Goal: Check status: Check status

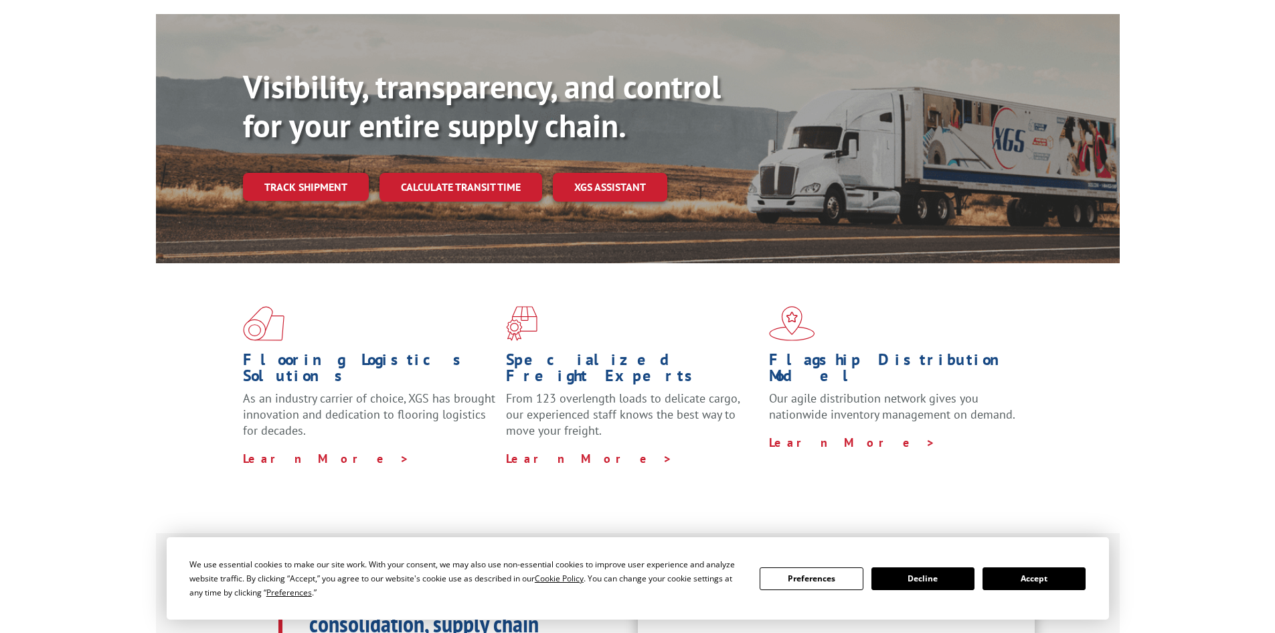
scroll to position [134, 0]
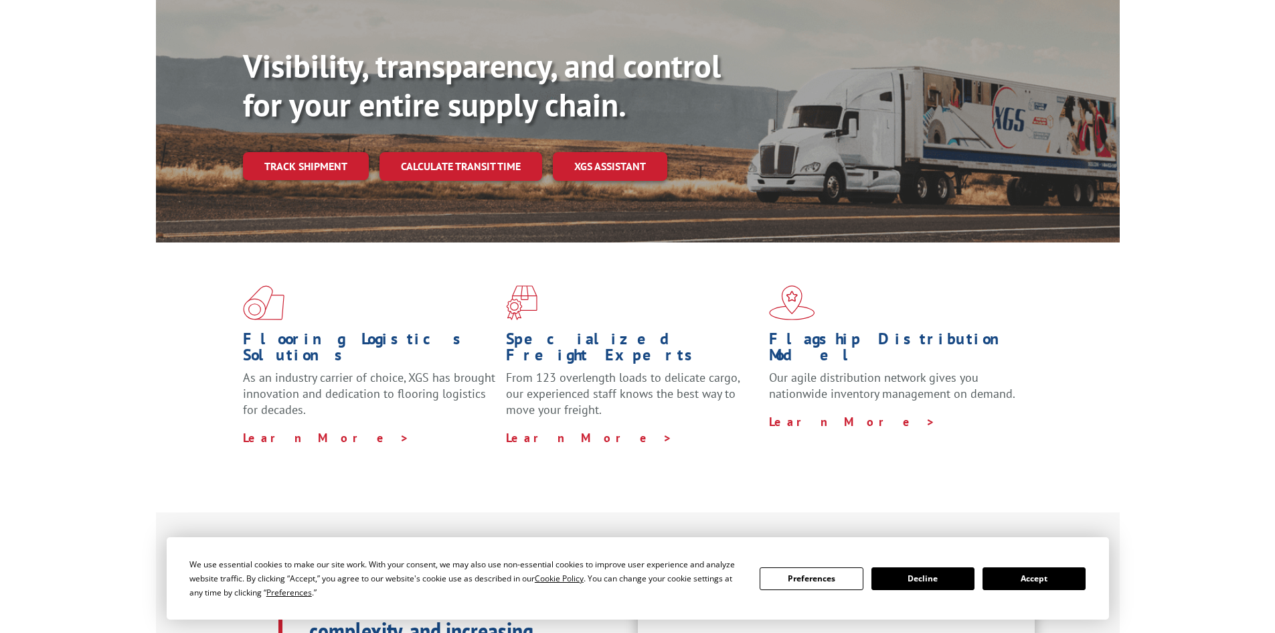
click at [1031, 570] on button "Accept" at bounding box center [1034, 578] width 103 height 23
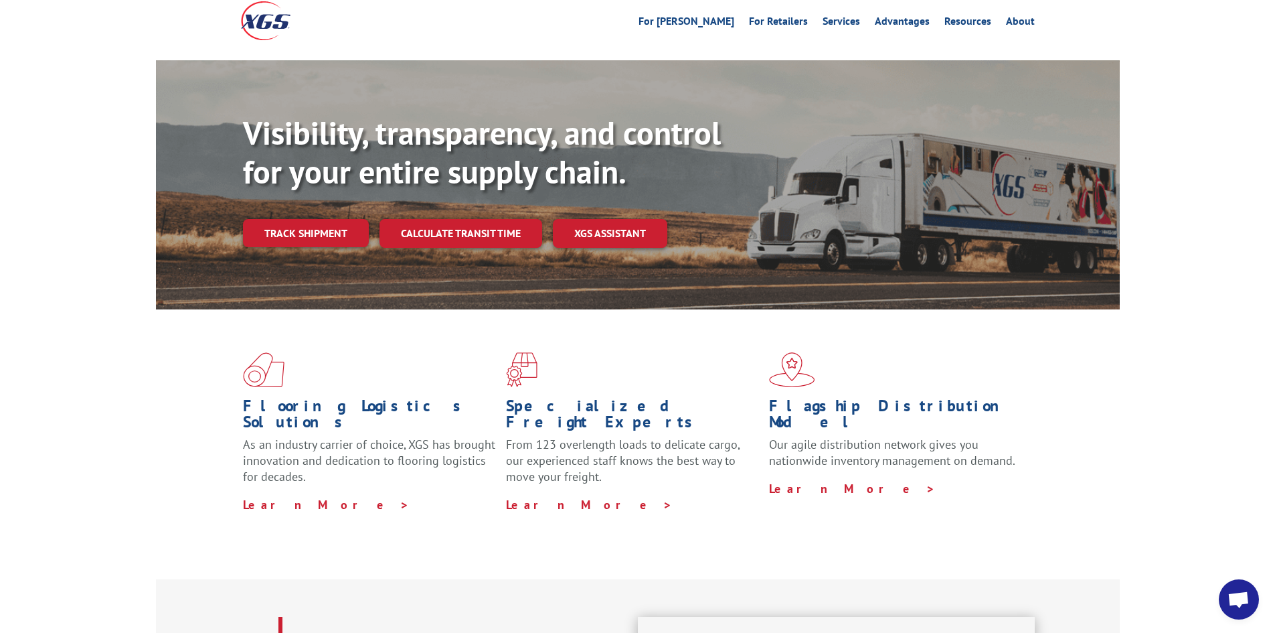
scroll to position [0, 0]
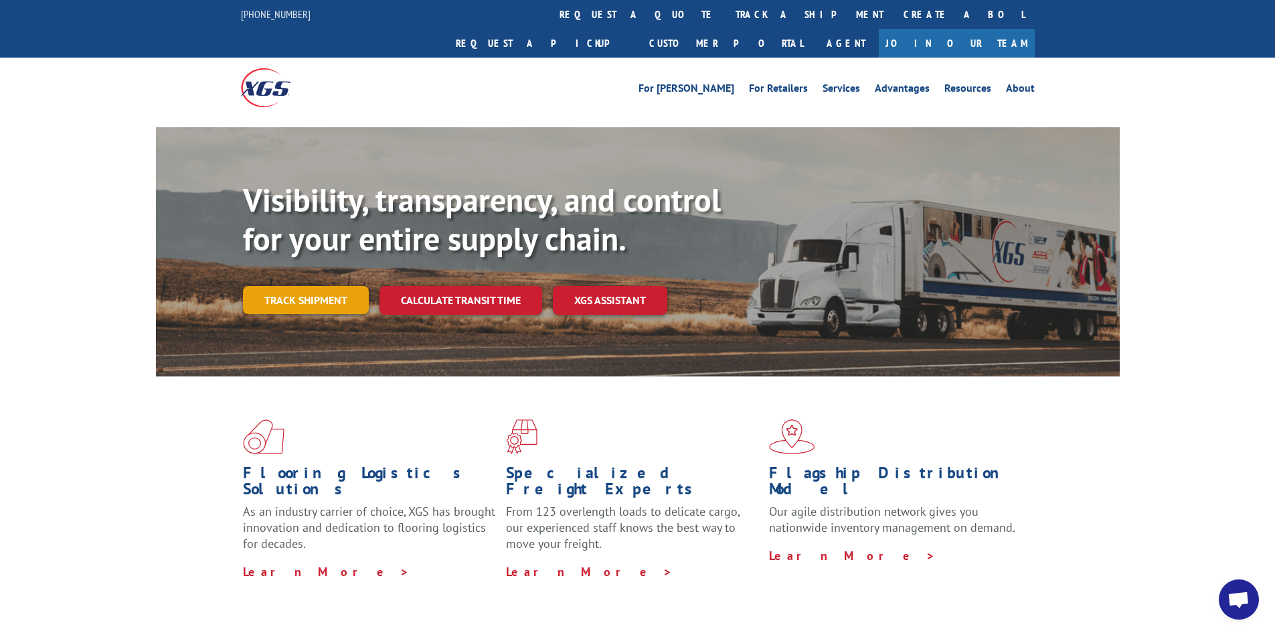
click at [299, 286] on link "Track shipment" at bounding box center [306, 300] width 126 height 28
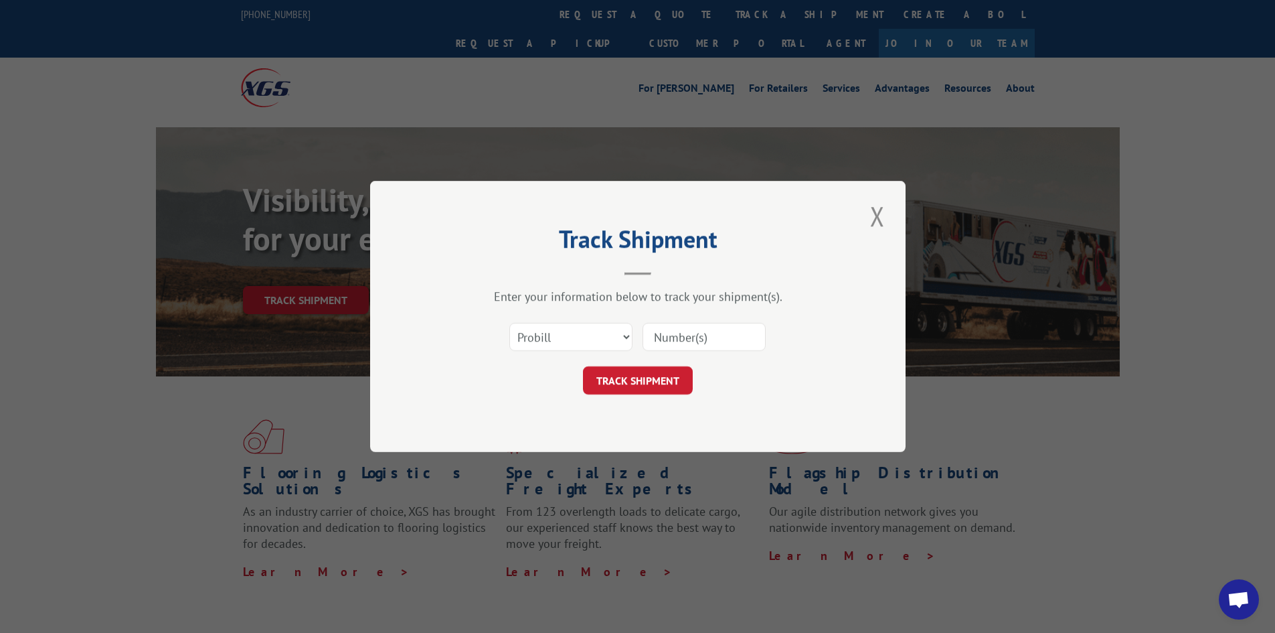
click at [672, 337] on input at bounding box center [704, 337] width 123 height 28
paste input "2817768"
type input "2817768"
click at [626, 382] on button "TRACK SHIPMENT" at bounding box center [638, 380] width 110 height 28
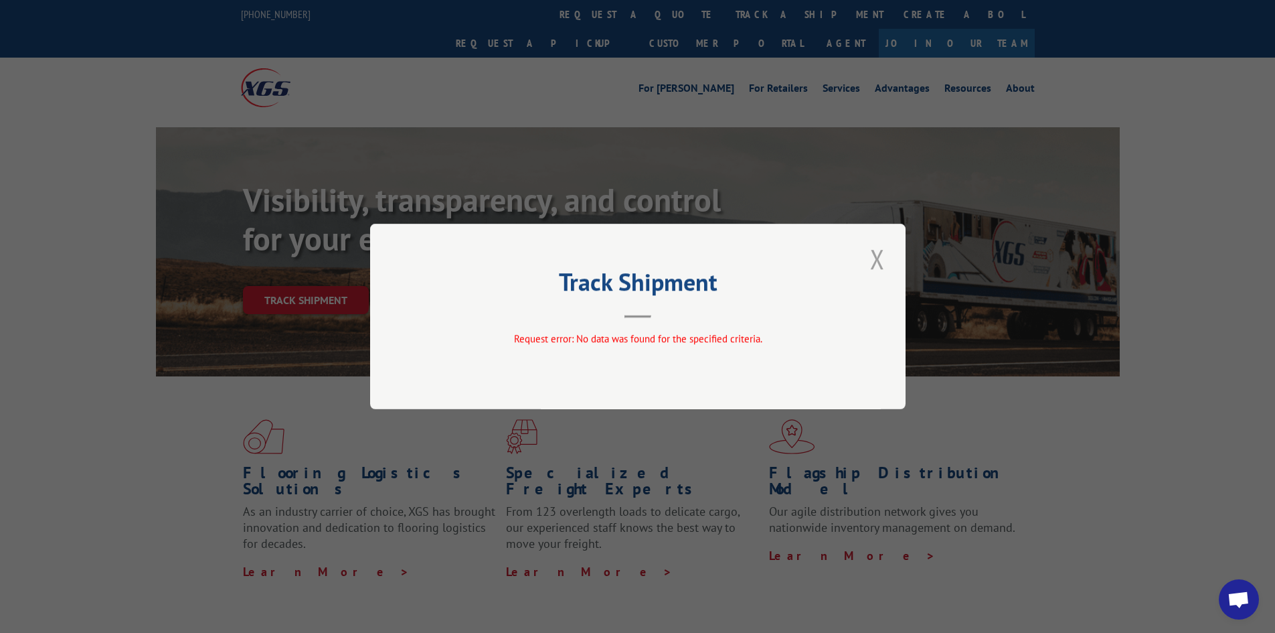
click at [882, 259] on button "Close modal" at bounding box center [877, 258] width 23 height 37
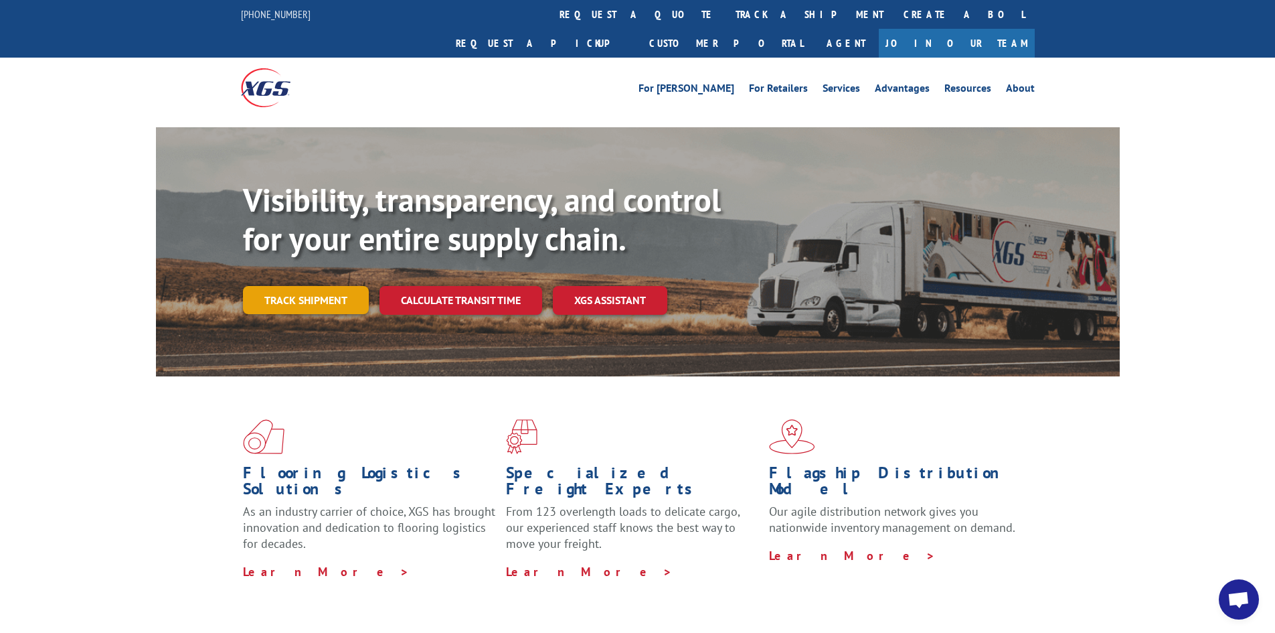
click at [317, 286] on link "Track shipment" at bounding box center [306, 300] width 126 height 28
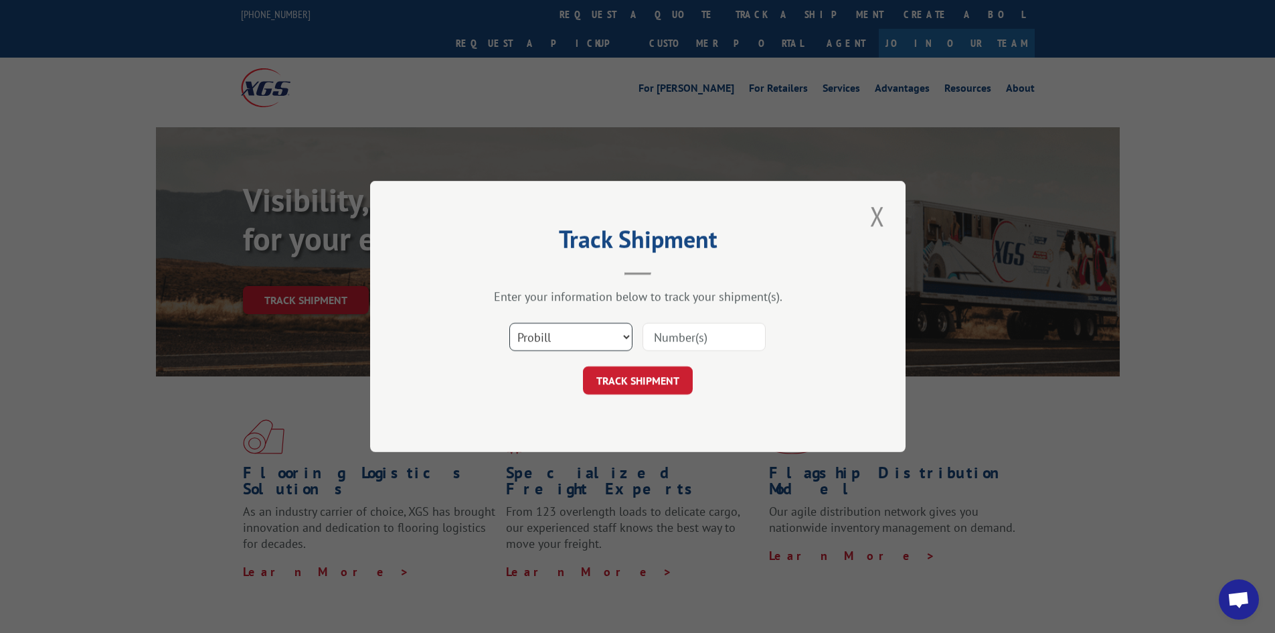
click at [545, 339] on select "Select category... Probill BOL PO" at bounding box center [570, 337] width 123 height 28
select select "bol"
click at [509, 323] on select "Select category... Probill BOL PO" at bounding box center [570, 337] width 123 height 28
click at [676, 341] on input at bounding box center [704, 337] width 123 height 28
paste input "2817768"
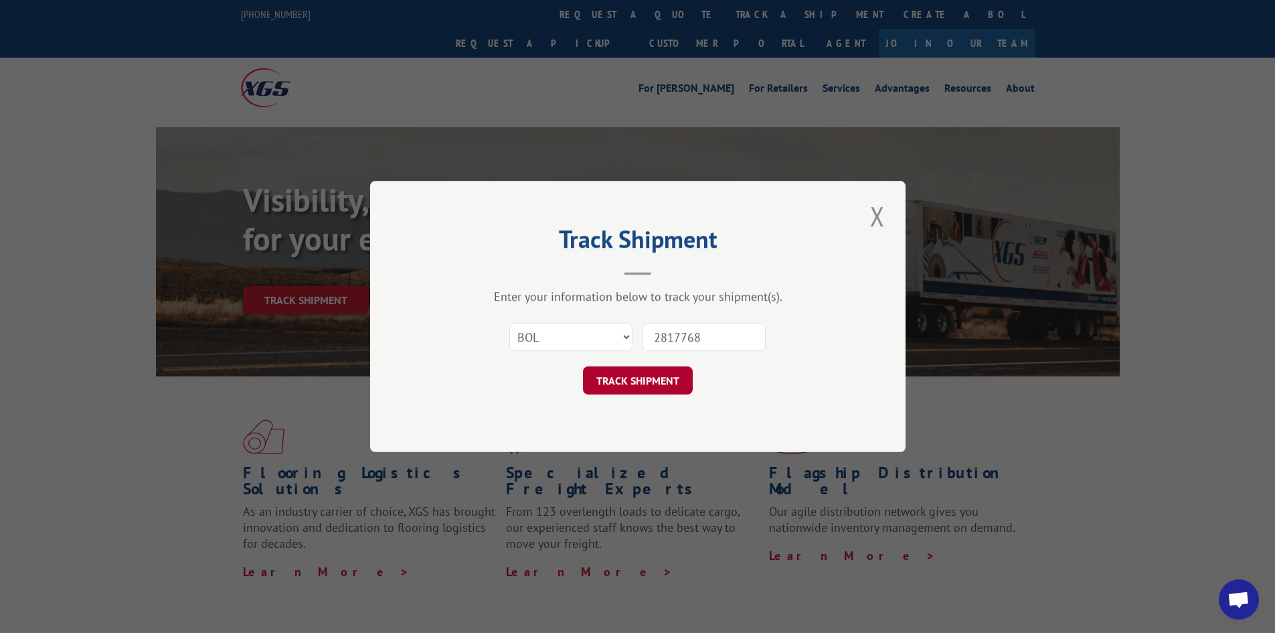
type input "2817768"
click at [639, 379] on button "TRACK SHIPMENT" at bounding box center [638, 380] width 110 height 28
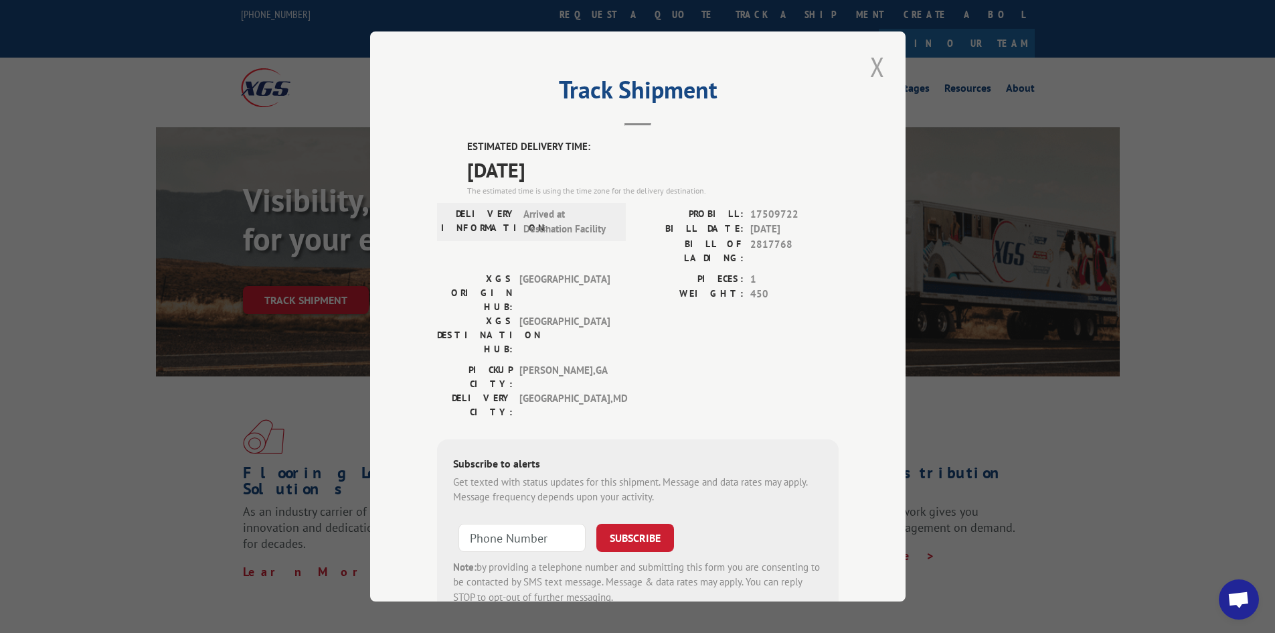
click at [870, 66] on button "Close modal" at bounding box center [877, 66] width 23 height 37
